Goal: Check status: Check status

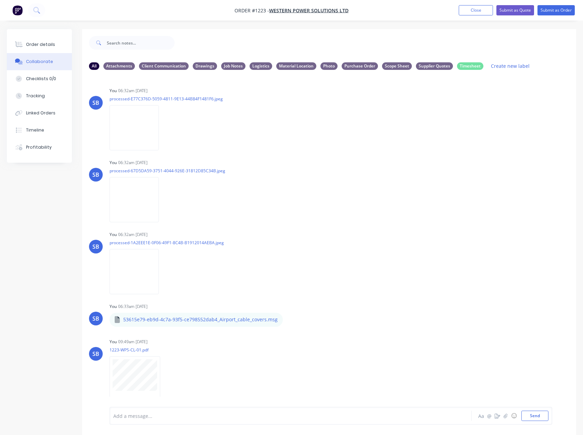
scroll to position [69, 0]
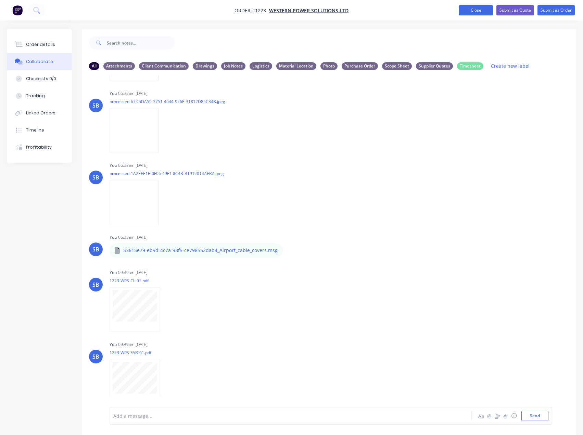
click at [466, 13] on button "Close" at bounding box center [476, 10] width 34 height 10
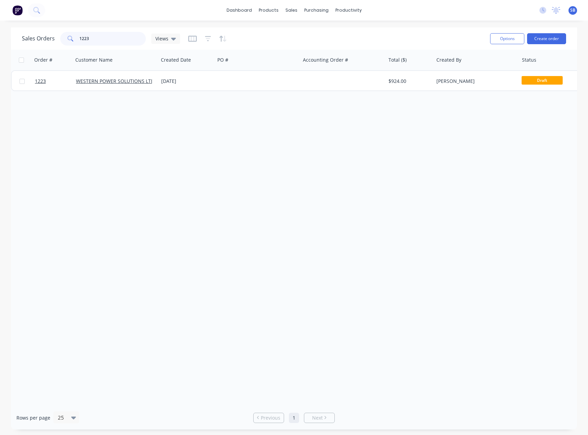
drag, startPoint x: 107, startPoint y: 39, endPoint x: -24, endPoint y: 25, distance: 131.9
click at [0, 25] on html "dashboard products sales purchasing productivity dashboard products Product Cat…" at bounding box center [294, 217] width 588 height 435
click at [96, 36] on input "SS9" at bounding box center [112, 39] width 67 height 14
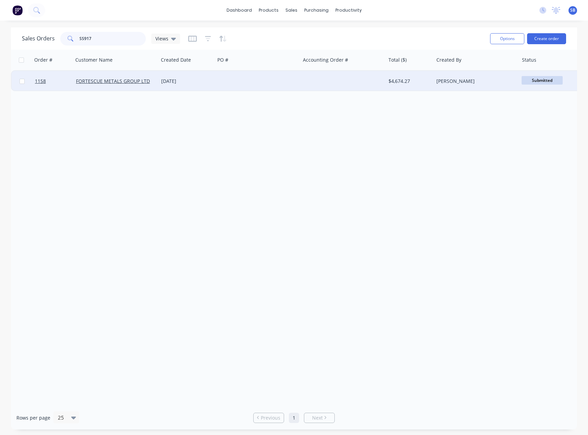
type input "SS917"
click at [185, 82] on div "[DATE]" at bounding box center [186, 81] width 51 height 7
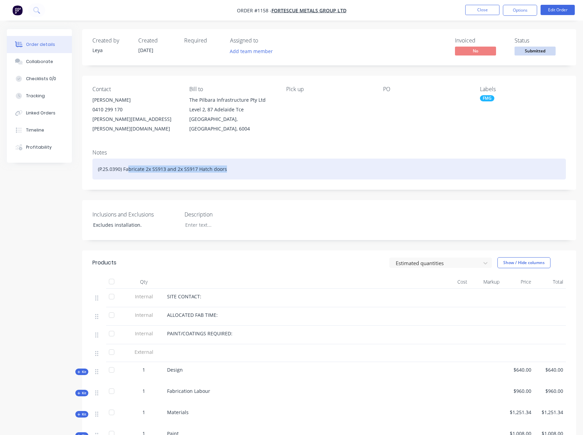
drag, startPoint x: 129, startPoint y: 161, endPoint x: 236, endPoint y: 157, distance: 106.9
click at [236, 159] on div "(P.25.0390) Fabricate 2x SS913 and 2x SS917 Hatch doors" at bounding box center [329, 169] width 474 height 21
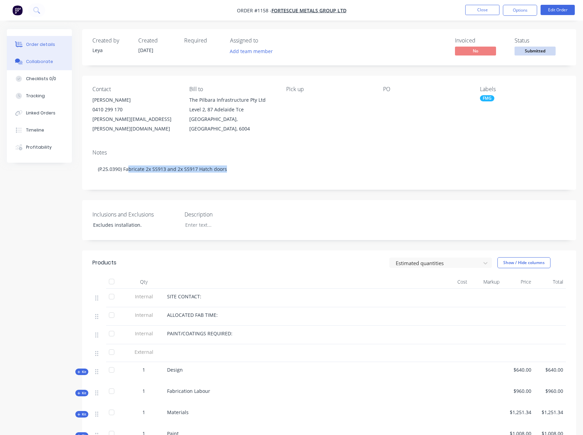
click at [40, 63] on div "Collaborate" at bounding box center [39, 62] width 27 height 6
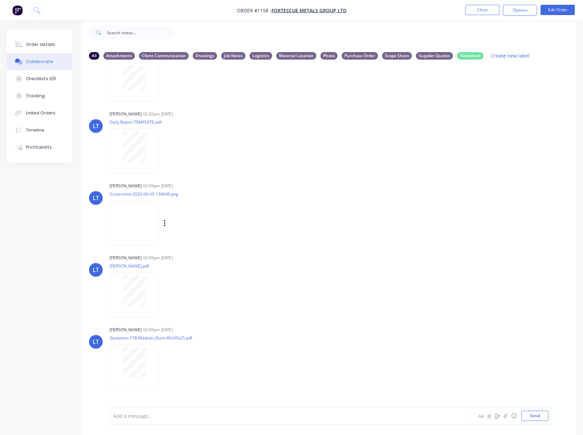
scroll to position [181, 0]
click at [143, 225] on img at bounding box center [134, 223] width 49 height 45
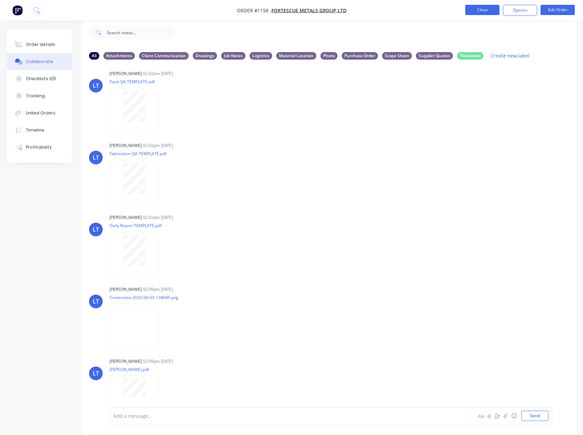
click at [471, 11] on button "Close" at bounding box center [482, 10] width 34 height 10
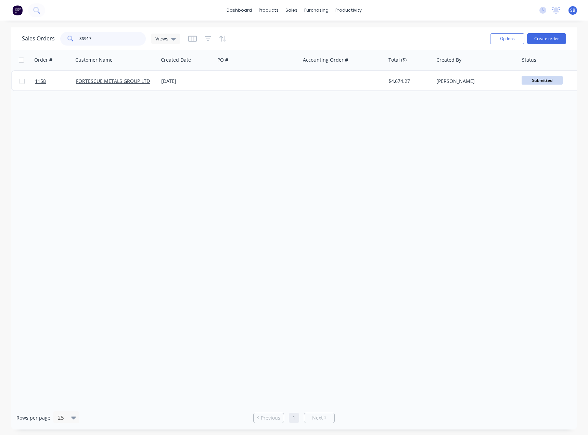
drag, startPoint x: 109, startPoint y: 39, endPoint x: 0, endPoint y: 33, distance: 108.4
click at [20, 37] on div "Sales Orders SS917 Views Options Create order" at bounding box center [294, 38] width 566 height 22
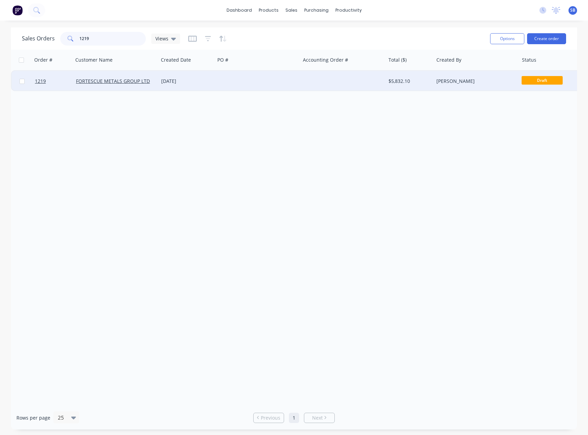
type input "1219"
click at [173, 80] on div "[DATE]" at bounding box center [186, 81] width 51 height 7
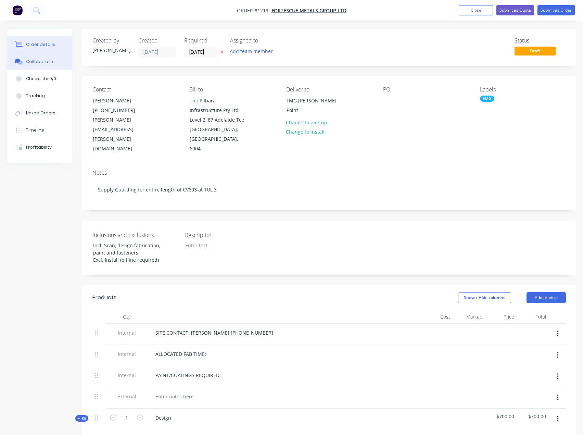
click at [40, 64] on div "Collaborate" at bounding box center [39, 62] width 27 height 6
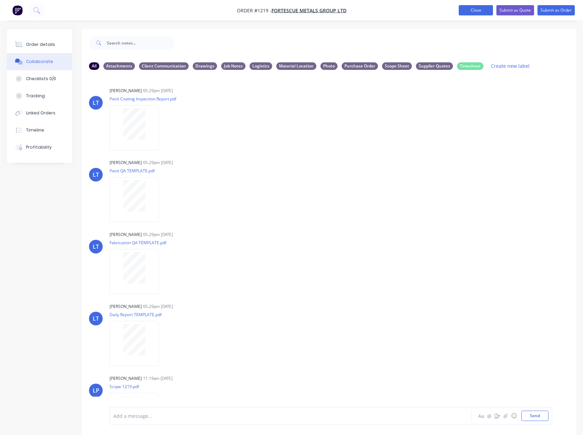
click at [470, 7] on button "Close" at bounding box center [476, 10] width 34 height 10
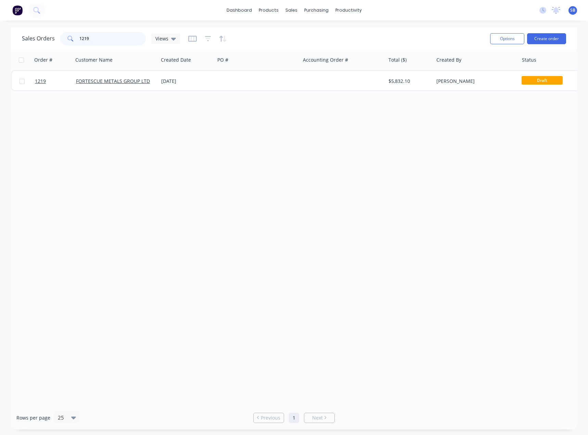
drag, startPoint x: 101, startPoint y: 37, endPoint x: 26, endPoint y: 9, distance: 80.0
click at [44, 36] on div "Sales Orders 1219 Views" at bounding box center [101, 39] width 158 height 14
type input "SS917"
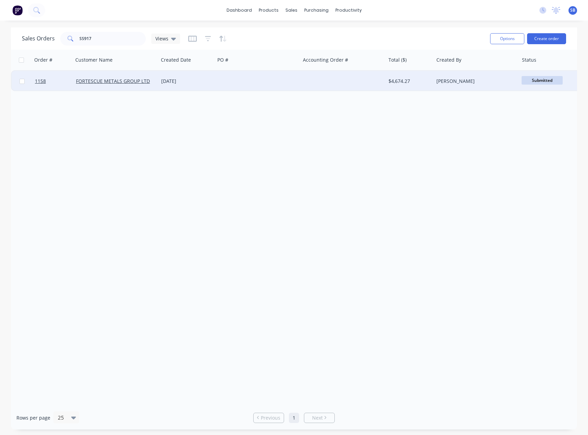
click at [178, 80] on div "[DATE]" at bounding box center [186, 81] width 51 height 7
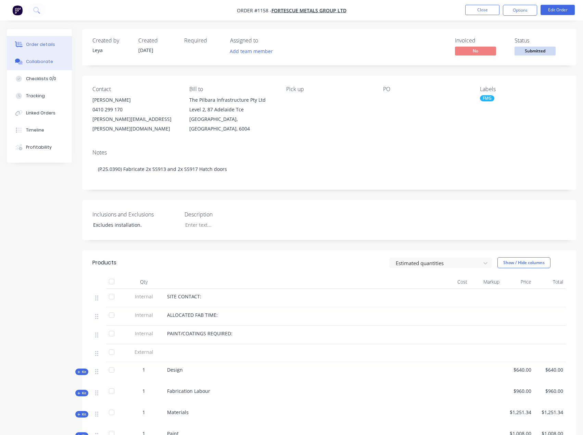
click at [44, 64] on div "Collaborate" at bounding box center [39, 62] width 27 height 6
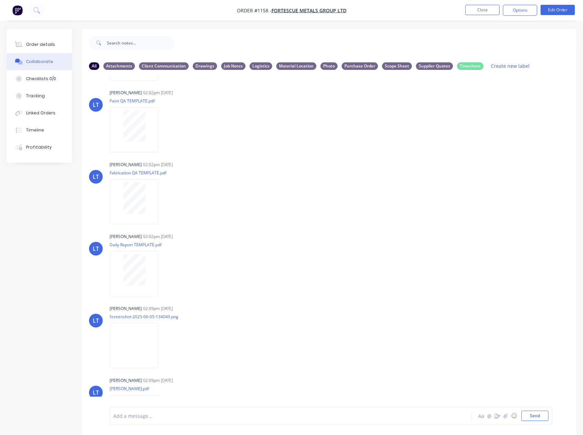
scroll to position [205, 0]
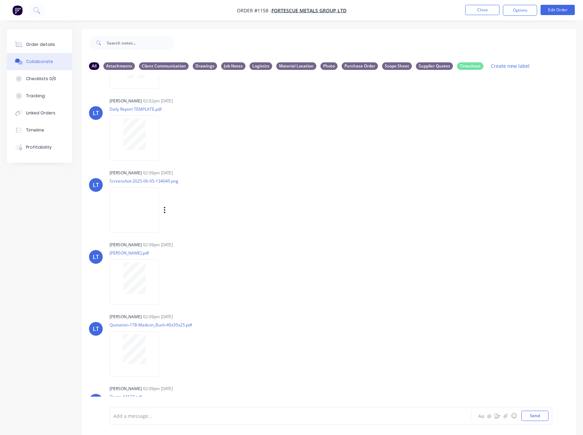
click at [139, 208] on img at bounding box center [134, 209] width 49 height 45
